Goal: Task Accomplishment & Management: Manage account settings

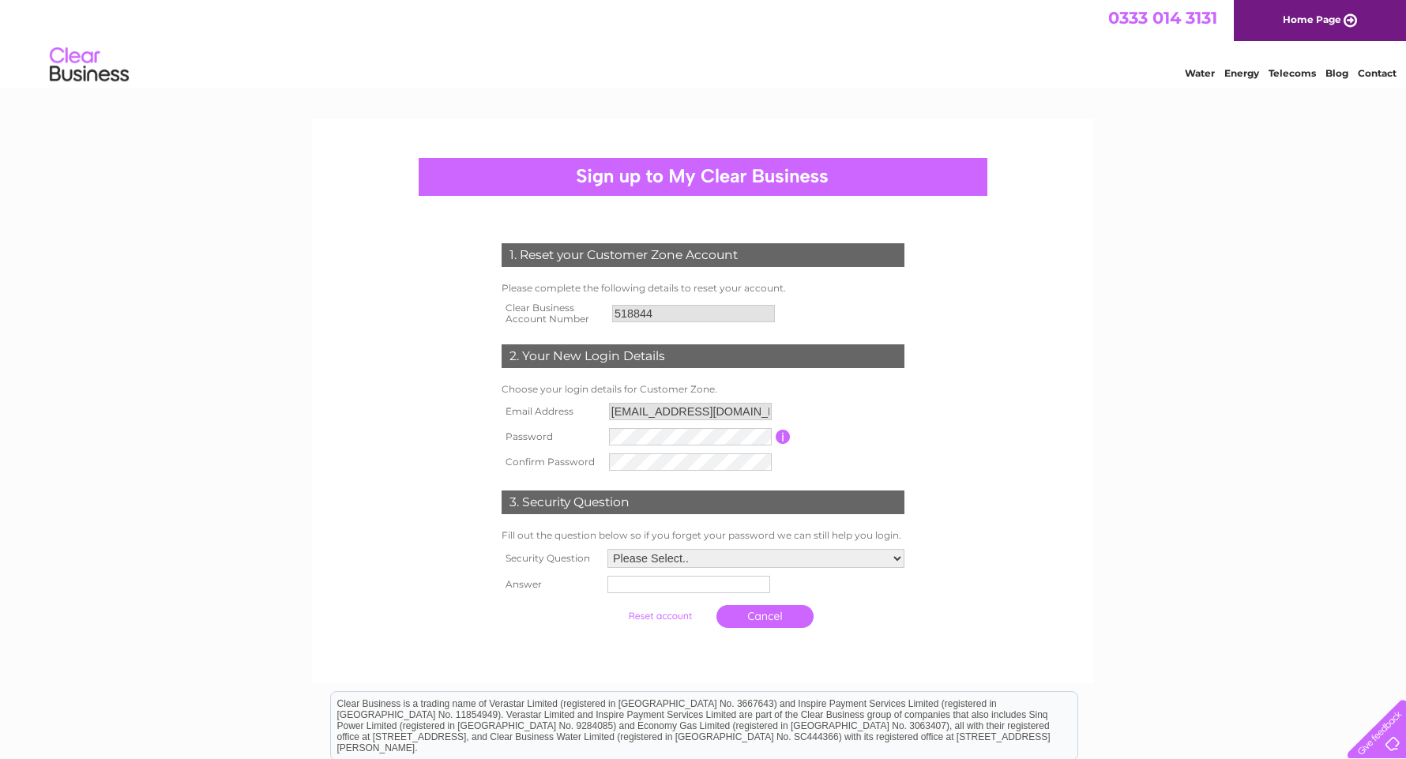
click at [780, 435] on input "button" at bounding box center [782, 437] width 15 height 14
click at [1004, 440] on form "1. Reset your Customer Zone Account Please complete the following details to re…" at bounding box center [703, 440] width 752 height 456
click at [893, 555] on select "Please Select.. In what town or city was your first job? In what town or city d…" at bounding box center [755, 559] width 299 height 21
click at [895, 561] on select "Please Select.. In what town or city was your first job? In what town or city d…" at bounding box center [755, 559] width 299 height 21
click at [895, 560] on select "Please Select.. In what town or city was your first job? In what town or city d…" at bounding box center [755, 559] width 299 height 21
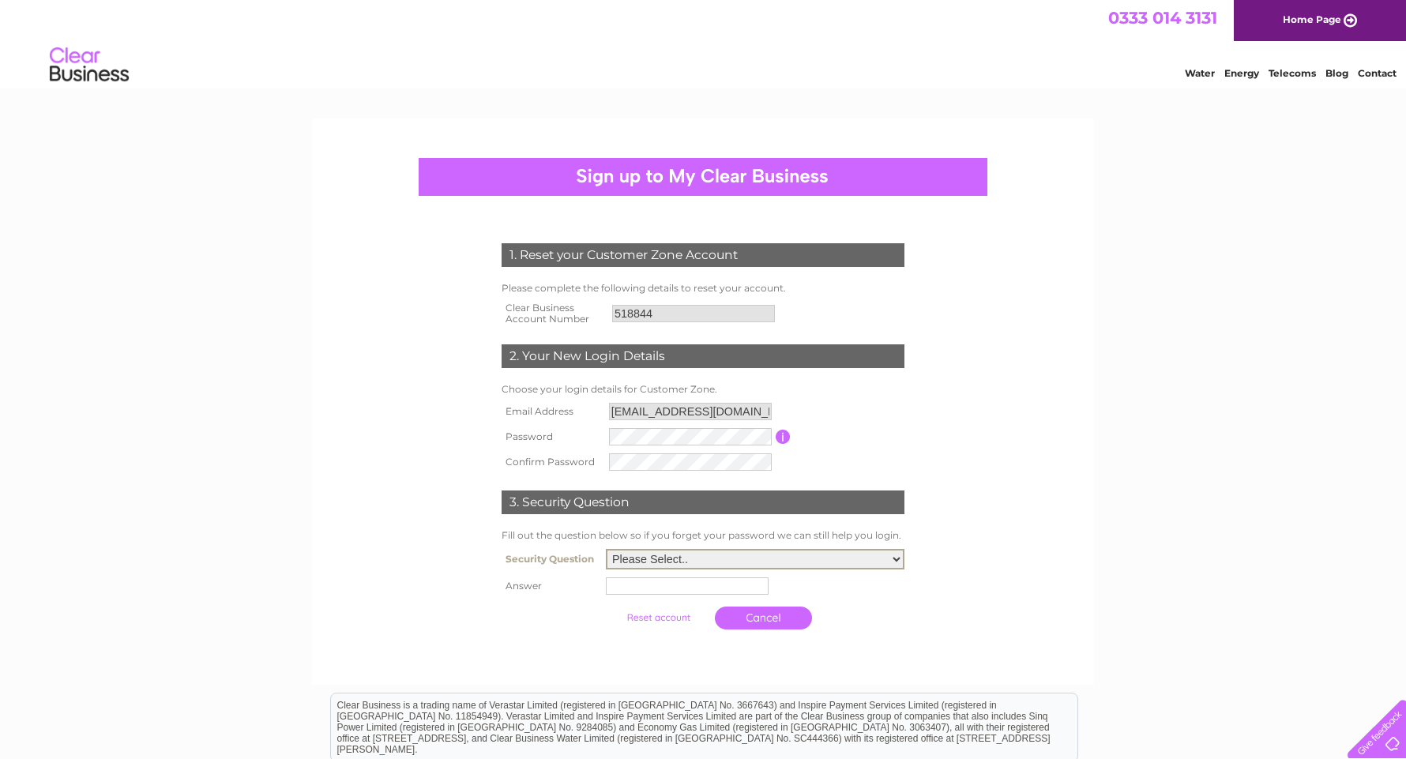
select select "2"
click at [606, 550] on select "Please Select.. In what town or city was your first job? In what town or city d…" at bounding box center [755, 559] width 299 height 21
click at [620, 584] on input "text" at bounding box center [689, 585] width 164 height 19
type input "Maulden Bedford"
click at [674, 617] on input "submit" at bounding box center [659, 616] width 97 height 22
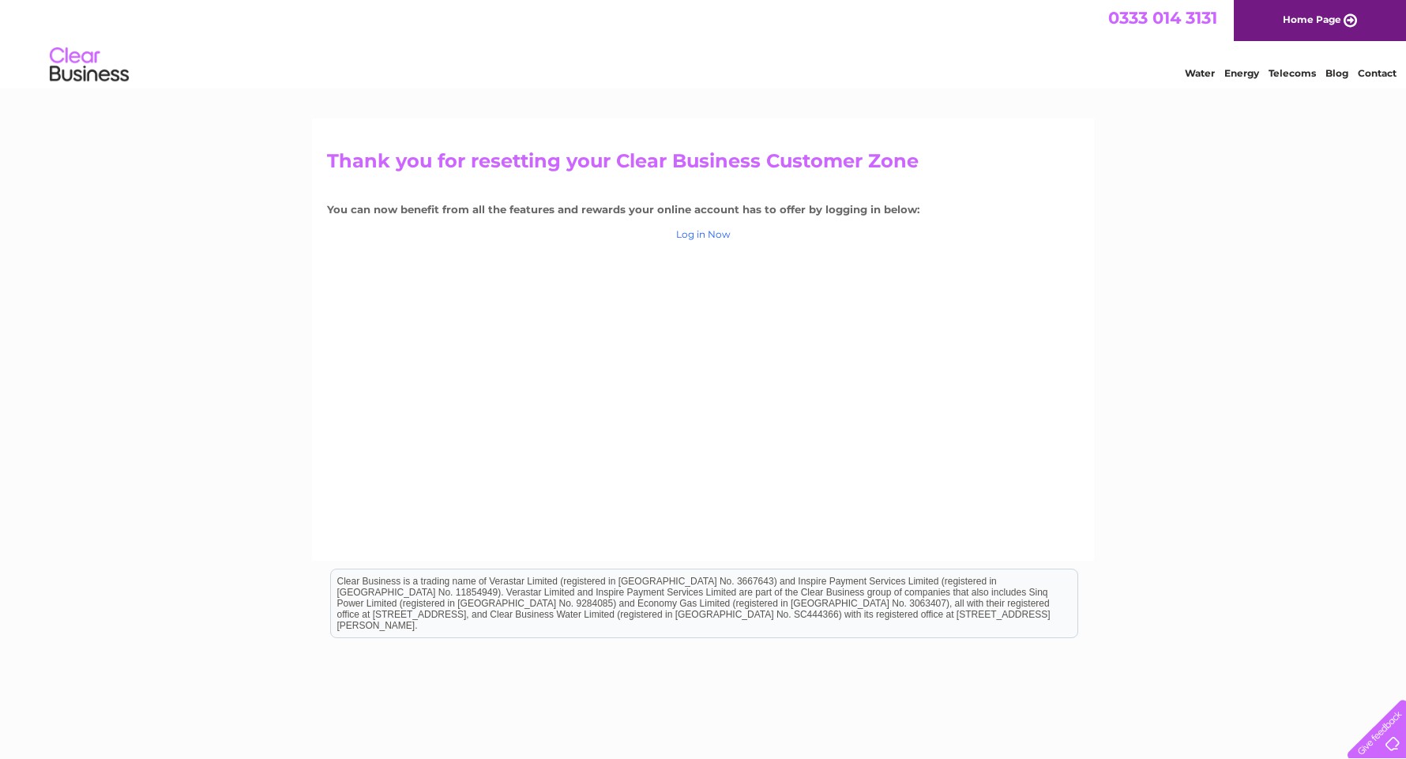
click at [685, 237] on link "Log in Now" at bounding box center [703, 234] width 54 height 12
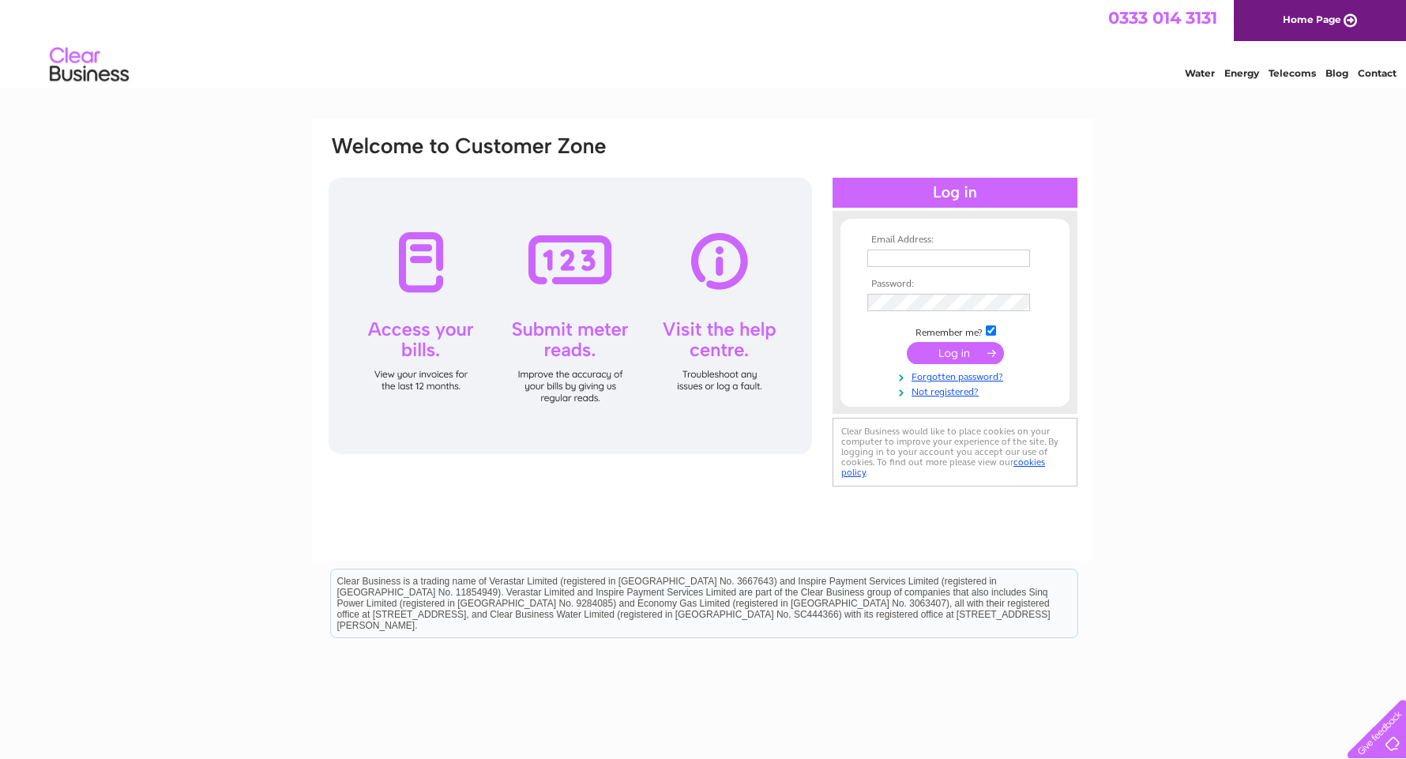
type input "[EMAIL_ADDRESS][DOMAIN_NAME]"
click at [967, 351] on input "submit" at bounding box center [955, 353] width 97 height 22
